Goal: Task Accomplishment & Management: Use online tool/utility

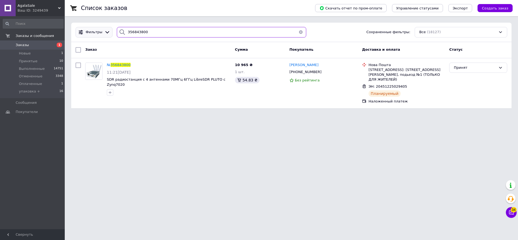
drag, startPoint x: 150, startPoint y: 36, endPoint x: 101, endPoint y: 36, distance: 48.5
click at [101, 36] on div "Фильтры 356843800 Сохраненные фильтры: Все (18127)" at bounding box center [291, 32] width 436 height 11
paste input "912094"
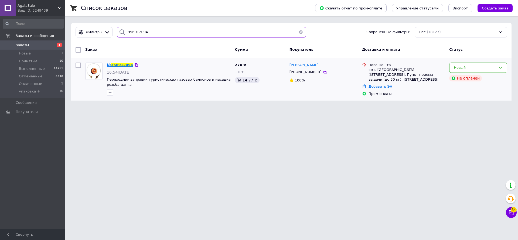
type input "356912094"
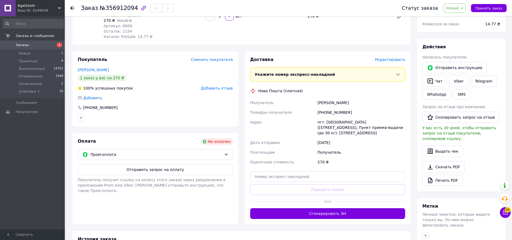
scroll to position [81, 0]
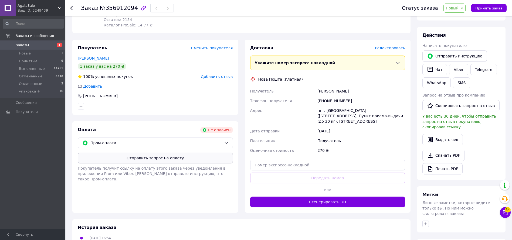
click at [156, 157] on button "Отправить запрос на оплату" at bounding box center [155, 158] width 155 height 11
click at [439, 55] on button "Отправить инструкцию" at bounding box center [454, 55] width 64 height 11
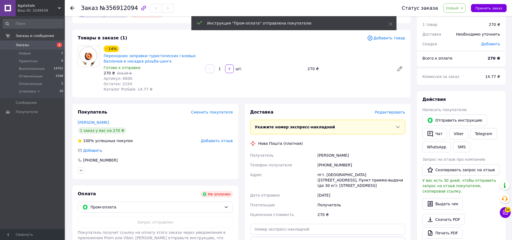
scroll to position [0, 0]
